Goal: Task Accomplishment & Management: Manage account settings

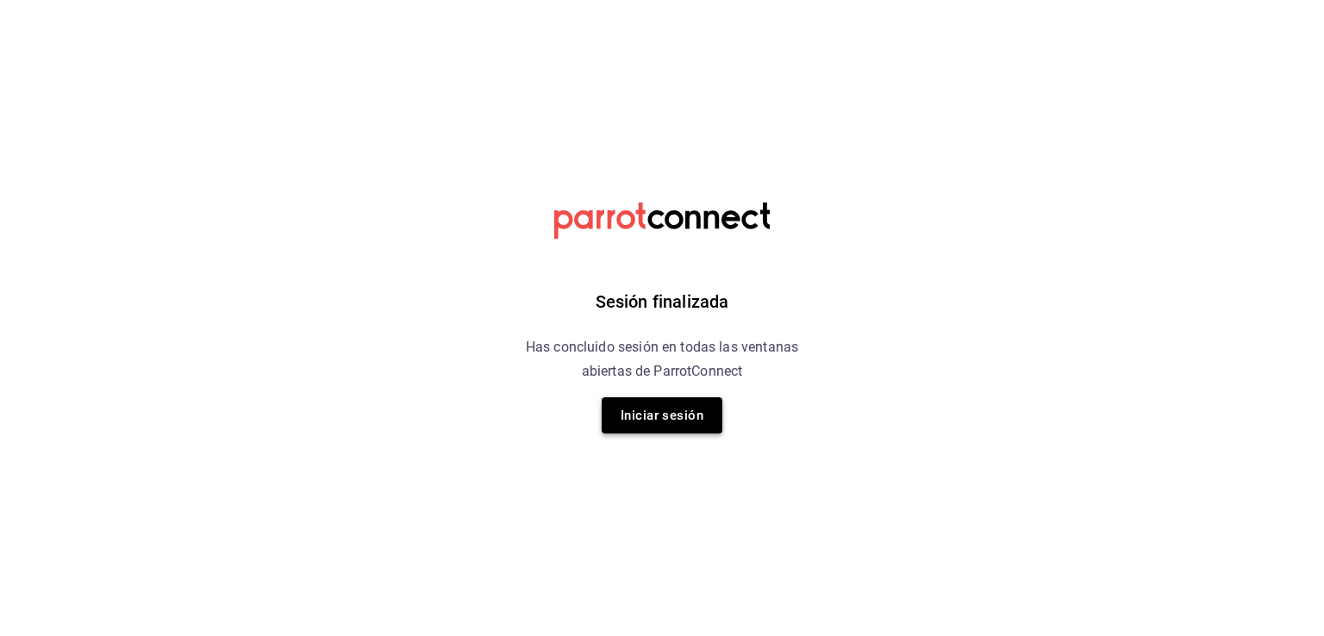
click at [637, 416] on button "Iniciar sesión" at bounding box center [662, 415] width 121 height 36
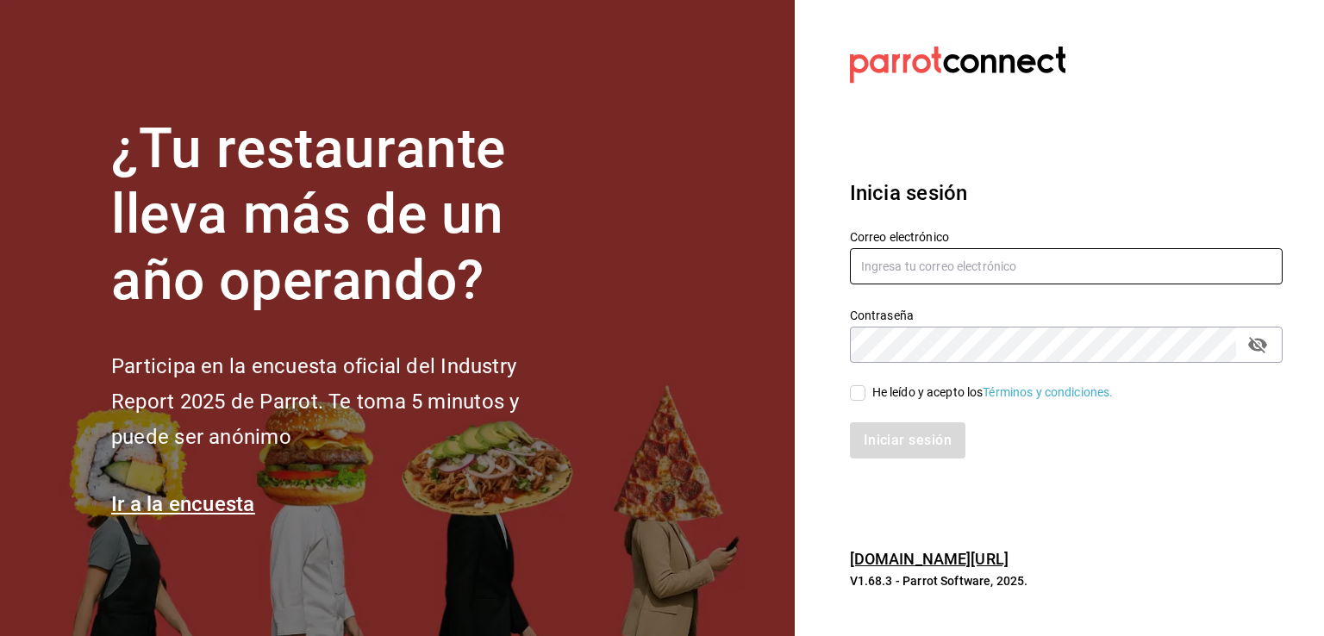
type input "rabernd@hotmail.com"
click at [1258, 345] on icon "passwordField" at bounding box center [1257, 345] width 19 height 16
click at [854, 397] on input "He leído y acepto los Términos y condiciones." at bounding box center [858, 393] width 16 height 16
checkbox input "true"
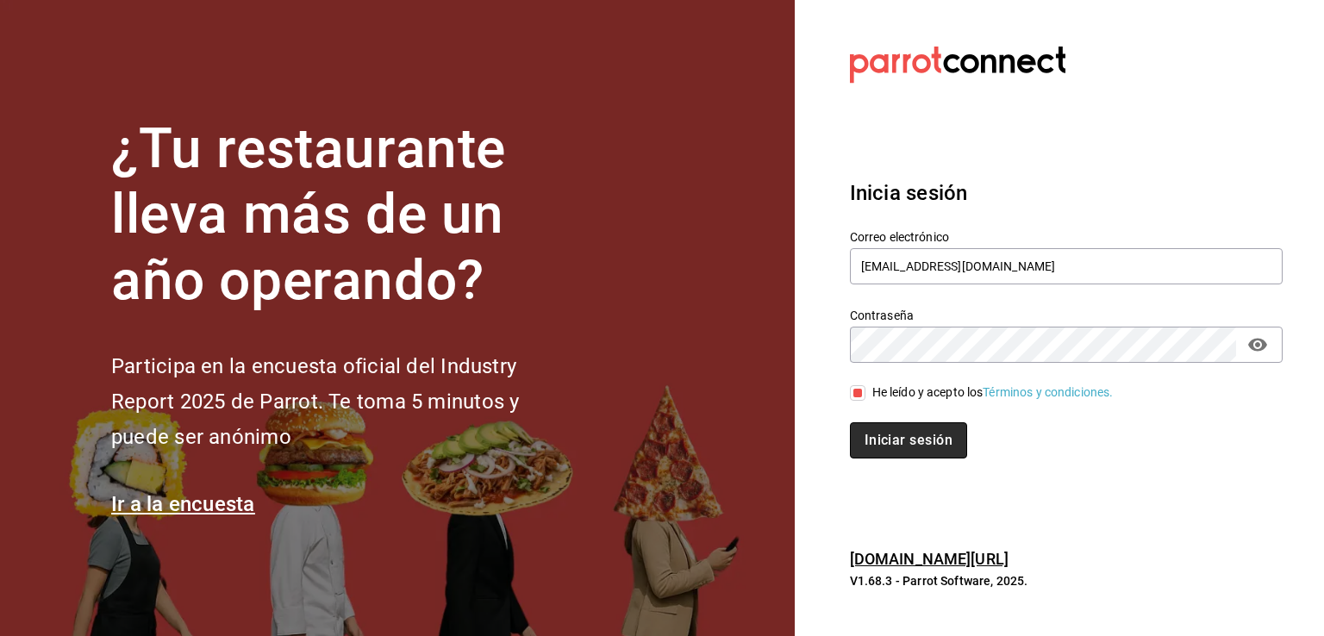
click at [878, 452] on button "Iniciar sesión" at bounding box center [908, 440] width 117 height 36
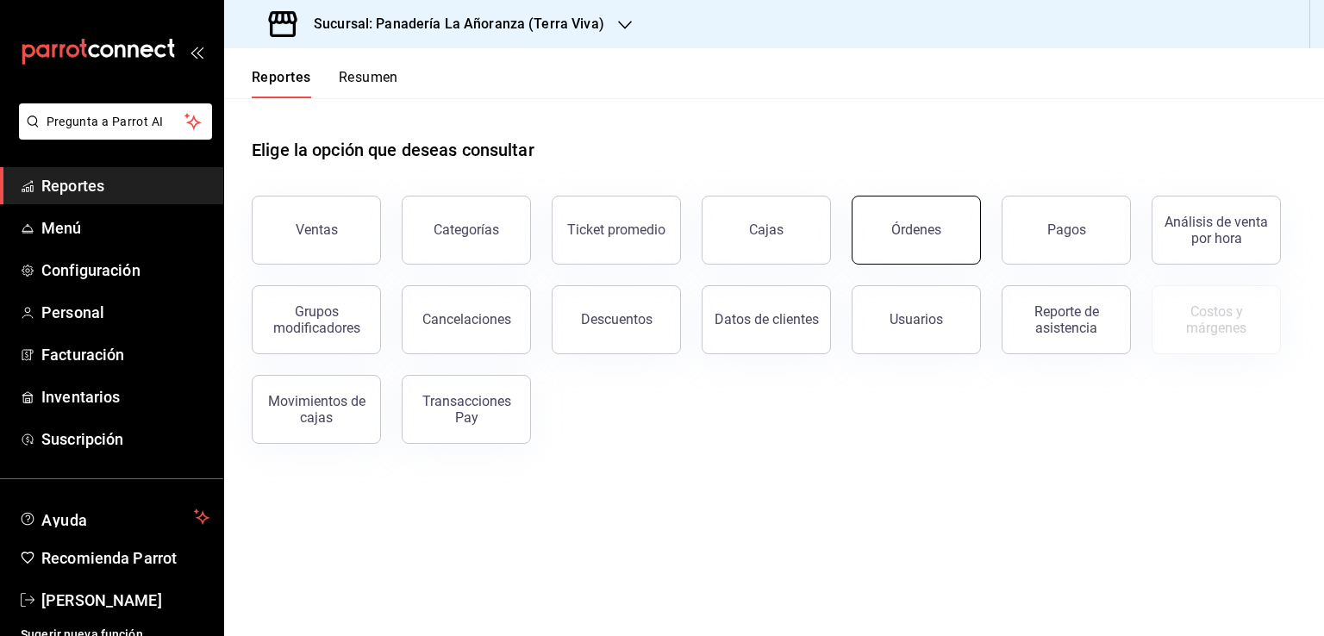
click at [948, 229] on button "Órdenes" at bounding box center [916, 230] width 129 height 69
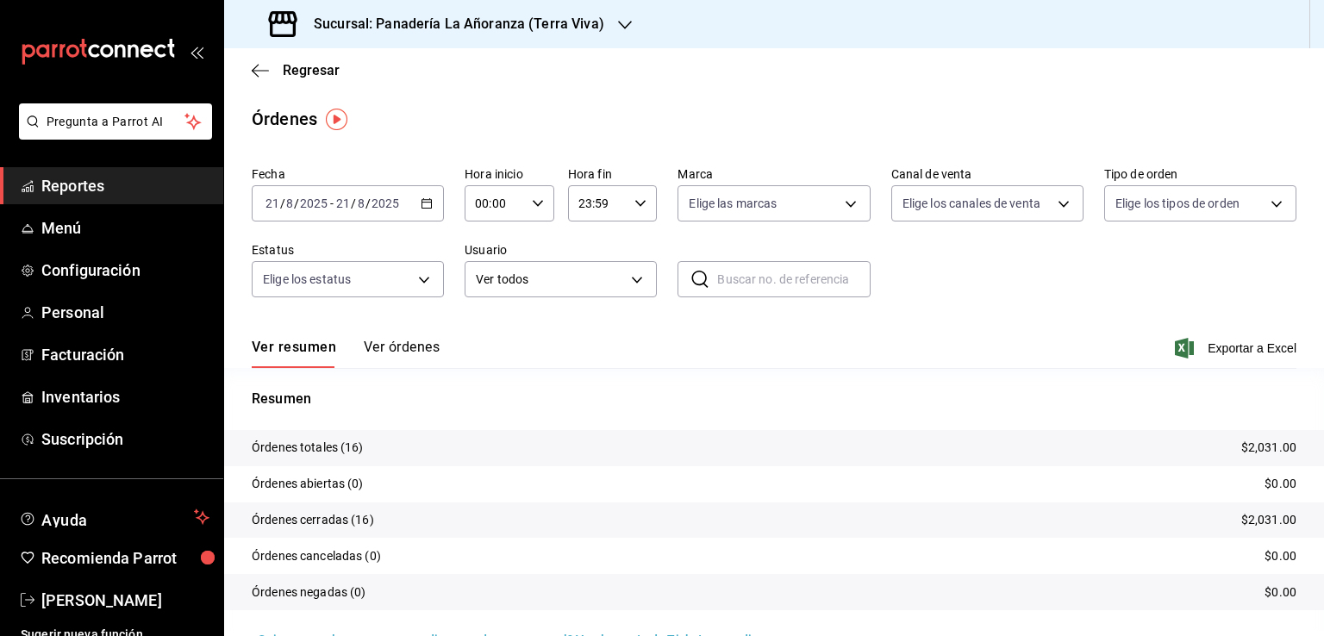
click at [535, 31] on h3 "Sucursal: Panadería La Añoranza (Terra Viva)" at bounding box center [452, 24] width 304 height 21
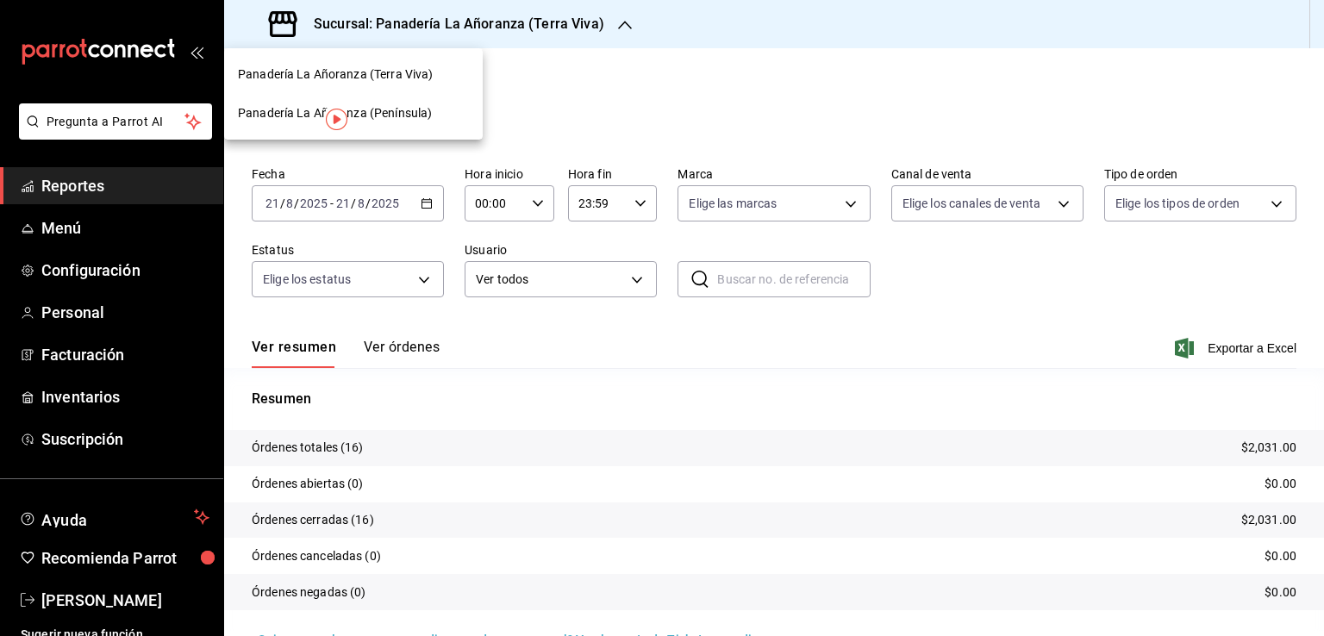
click at [362, 114] on span "Panadería La Añoranza (Península)" at bounding box center [335, 113] width 194 height 18
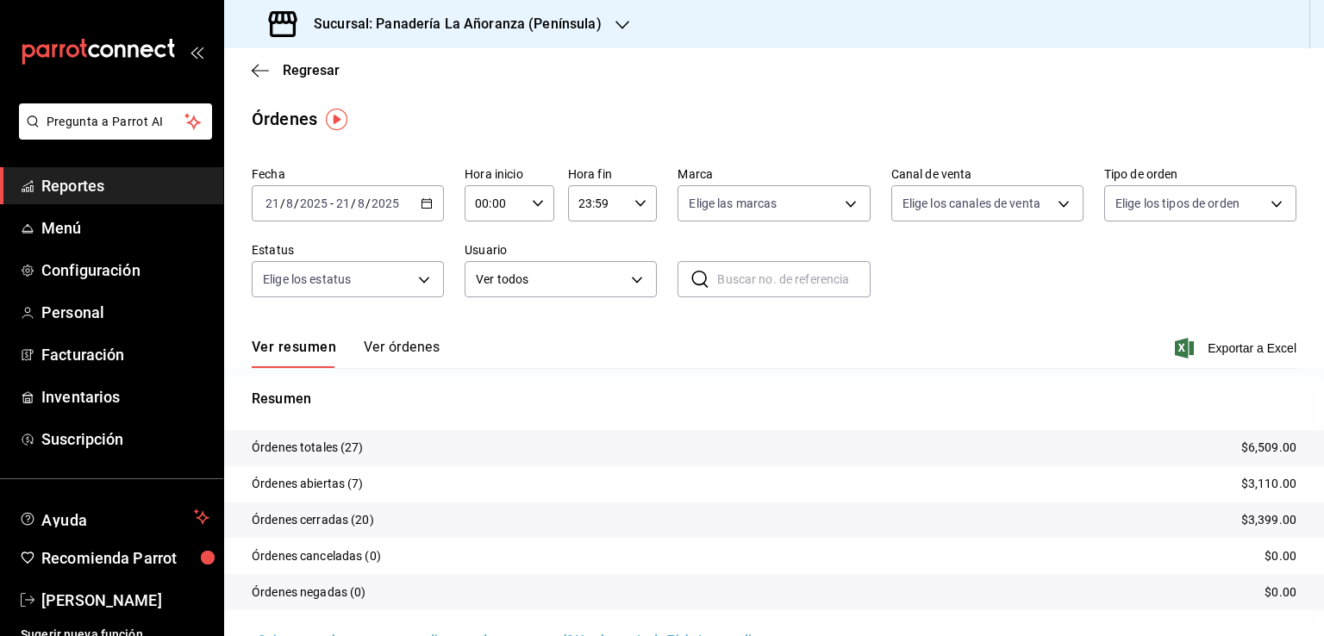
click at [59, 184] on span "Reportes" at bounding box center [125, 185] width 168 height 23
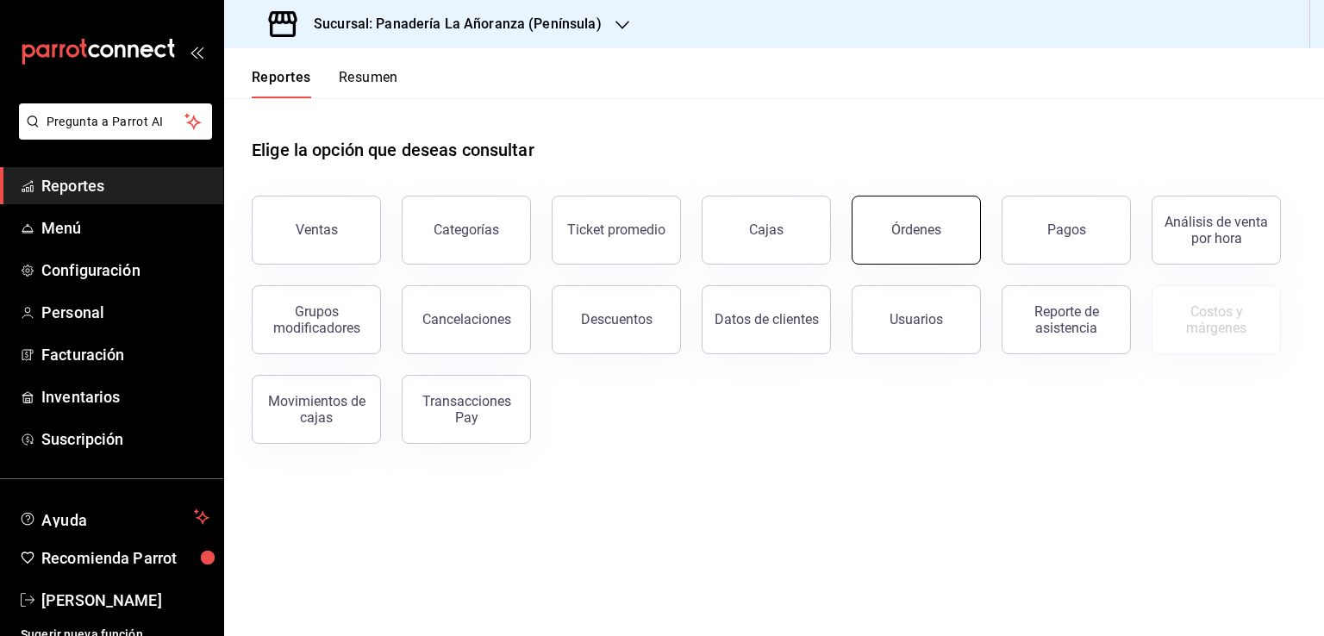
click at [959, 240] on button "Órdenes" at bounding box center [916, 230] width 129 height 69
